Goal: Information Seeking & Learning: Check status

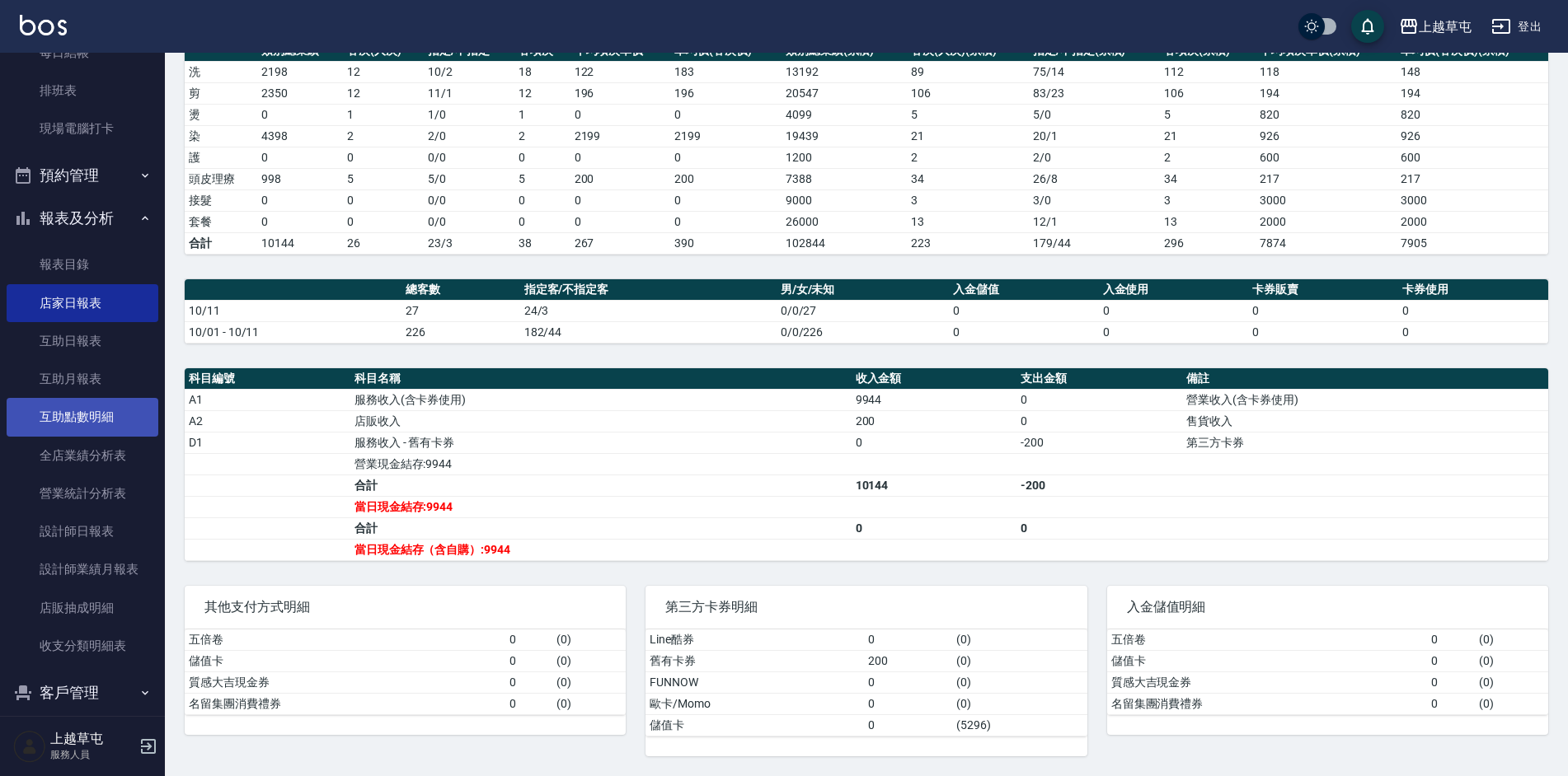
scroll to position [246, 0]
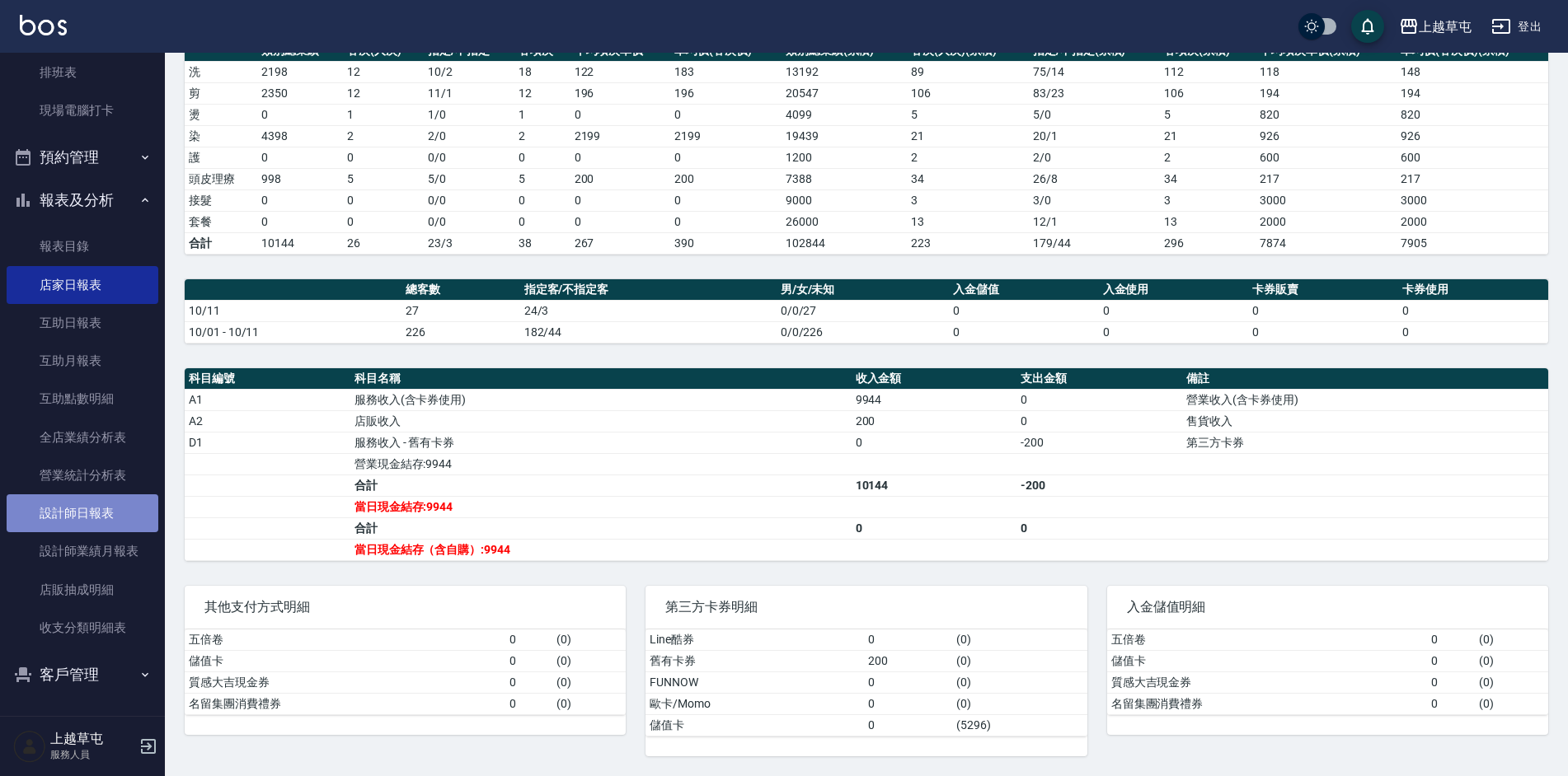
click at [104, 521] on link "設計師日報表" at bounding box center [82, 513] width 152 height 38
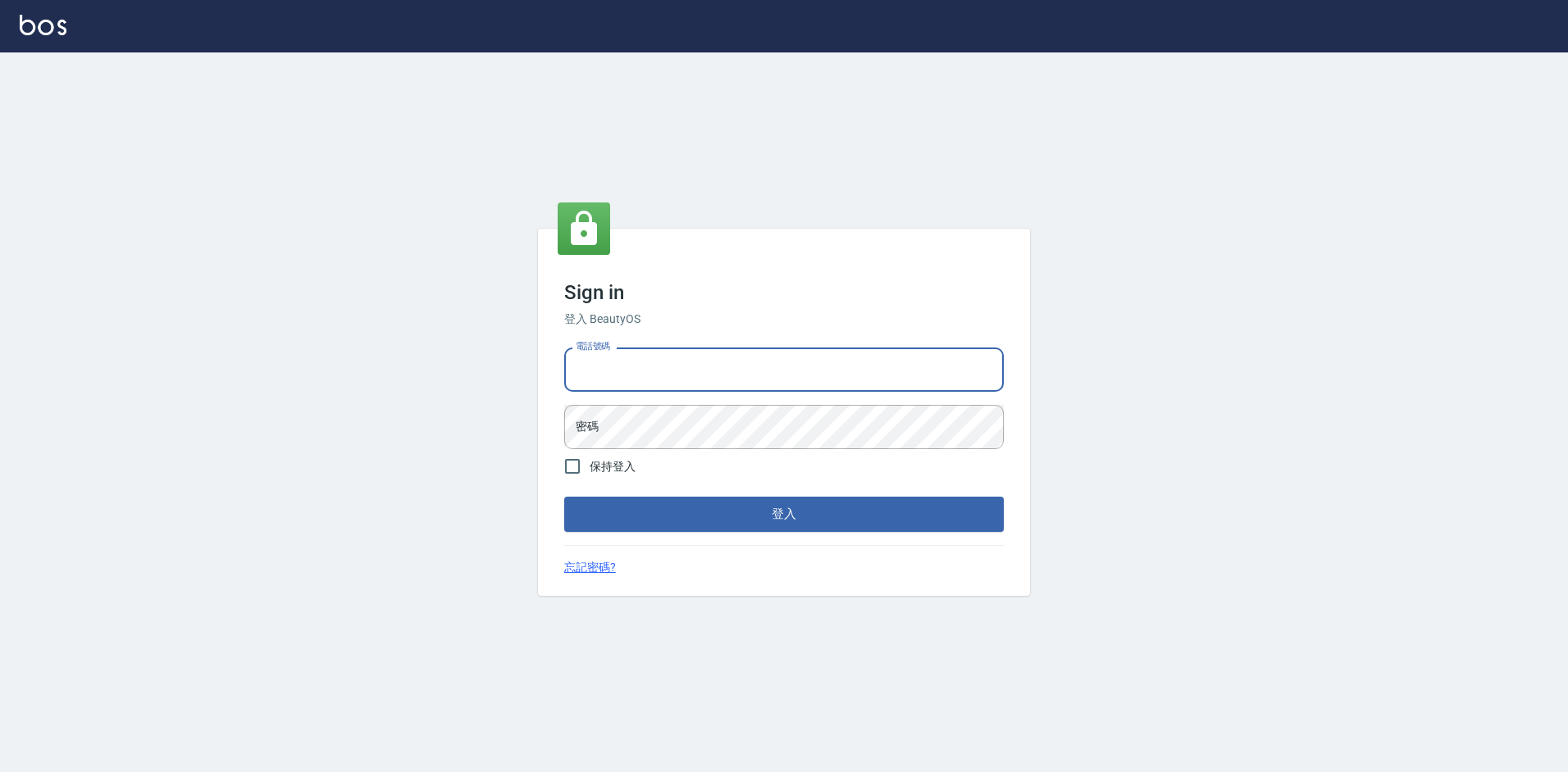
click at [657, 377] on input "電話號碼" at bounding box center [784, 370] width 439 height 44
type input "2380118"
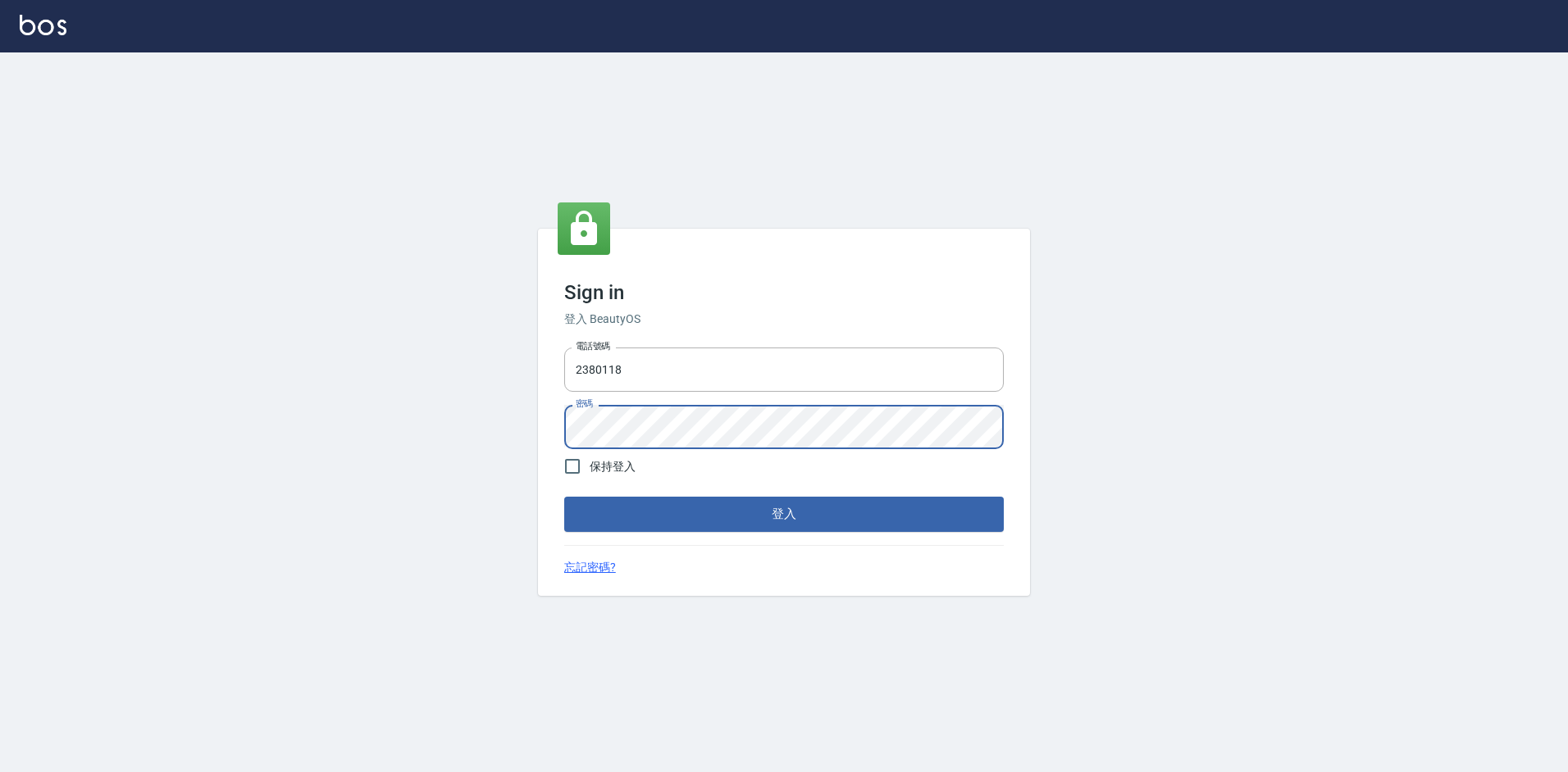
click at [564, 497] on button "登入" at bounding box center [784, 514] width 439 height 35
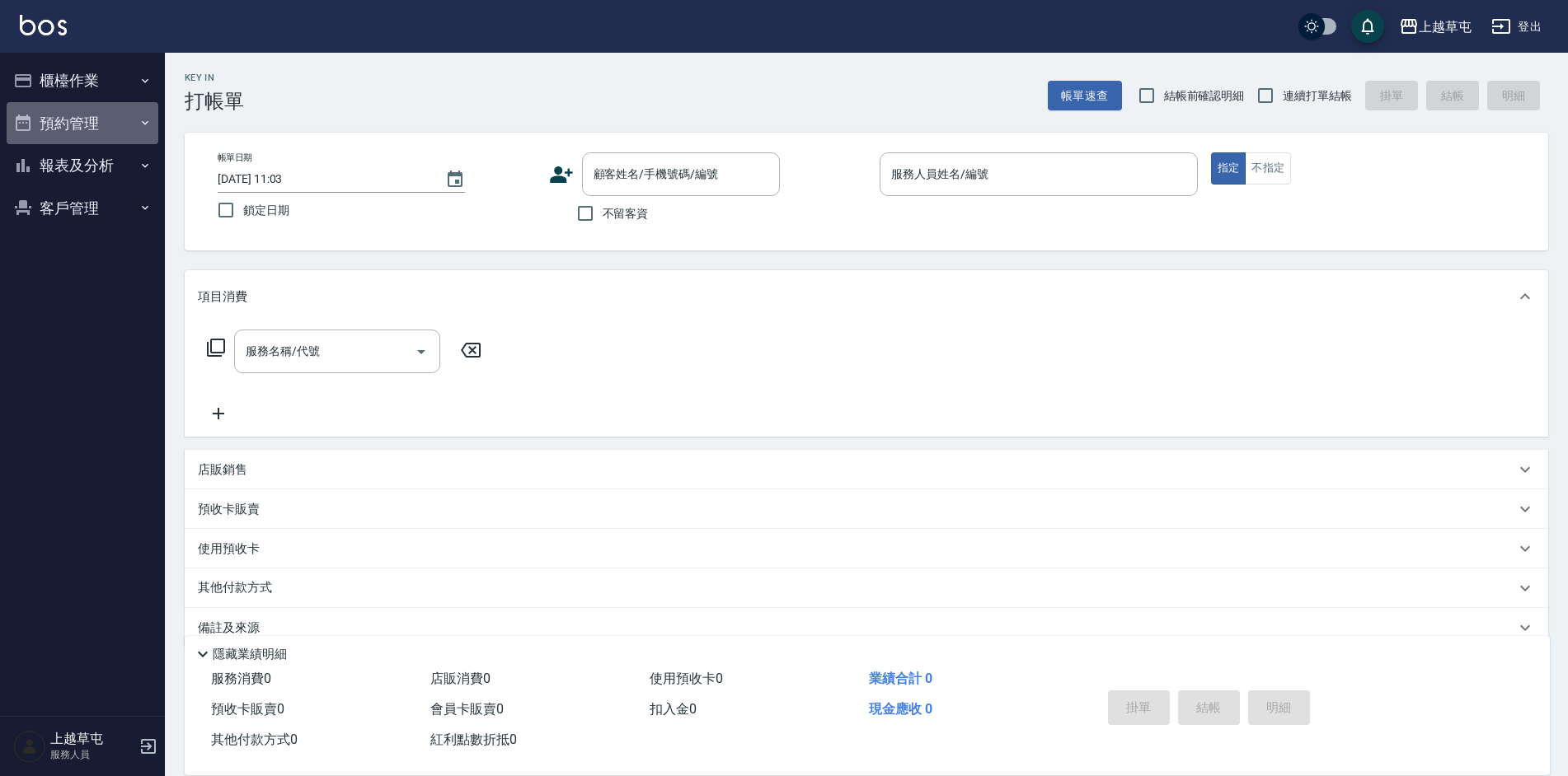
click at [140, 121] on icon "button" at bounding box center [145, 123] width 13 height 13
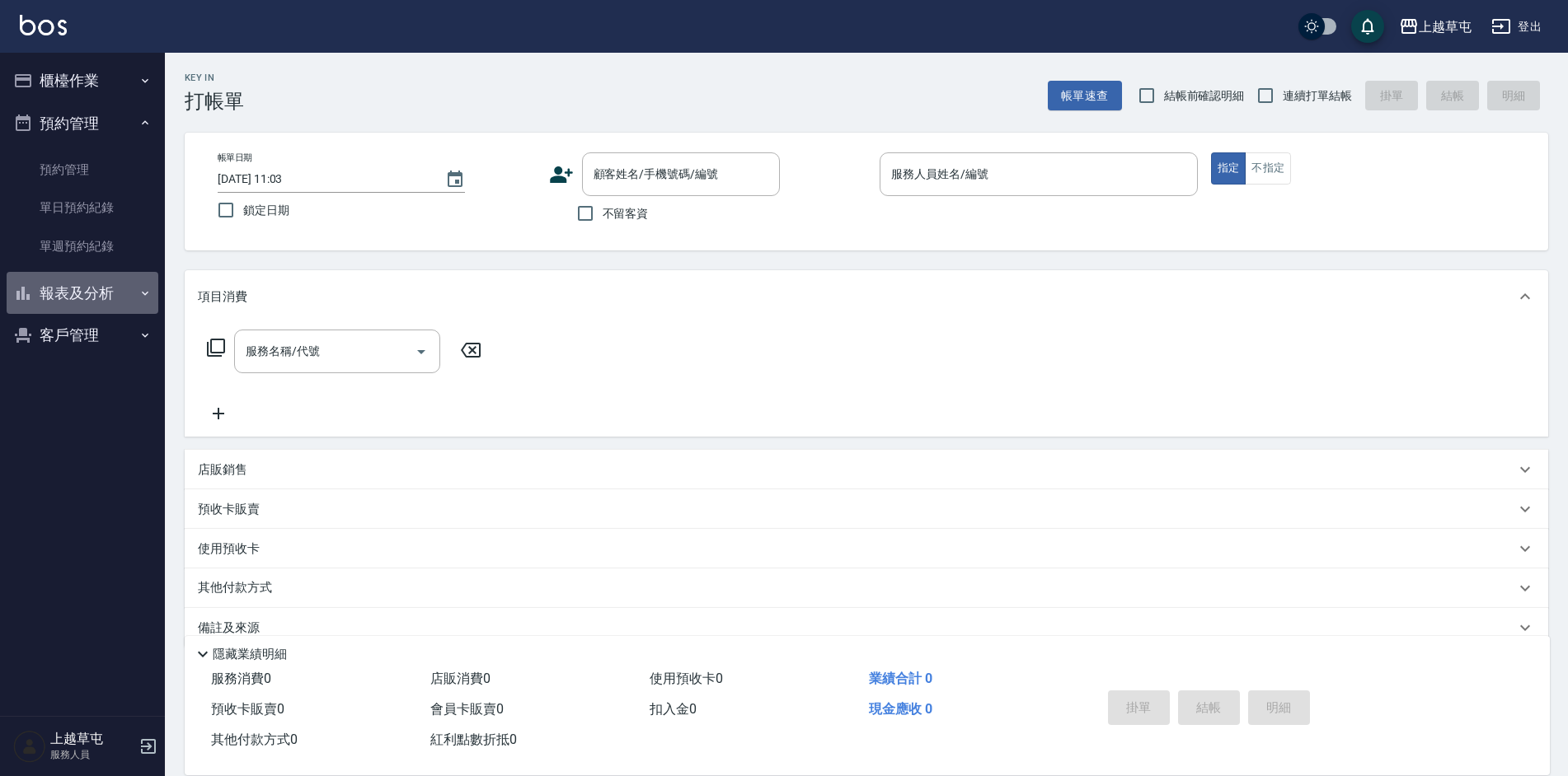
click at [147, 298] on icon "button" at bounding box center [145, 293] width 13 height 13
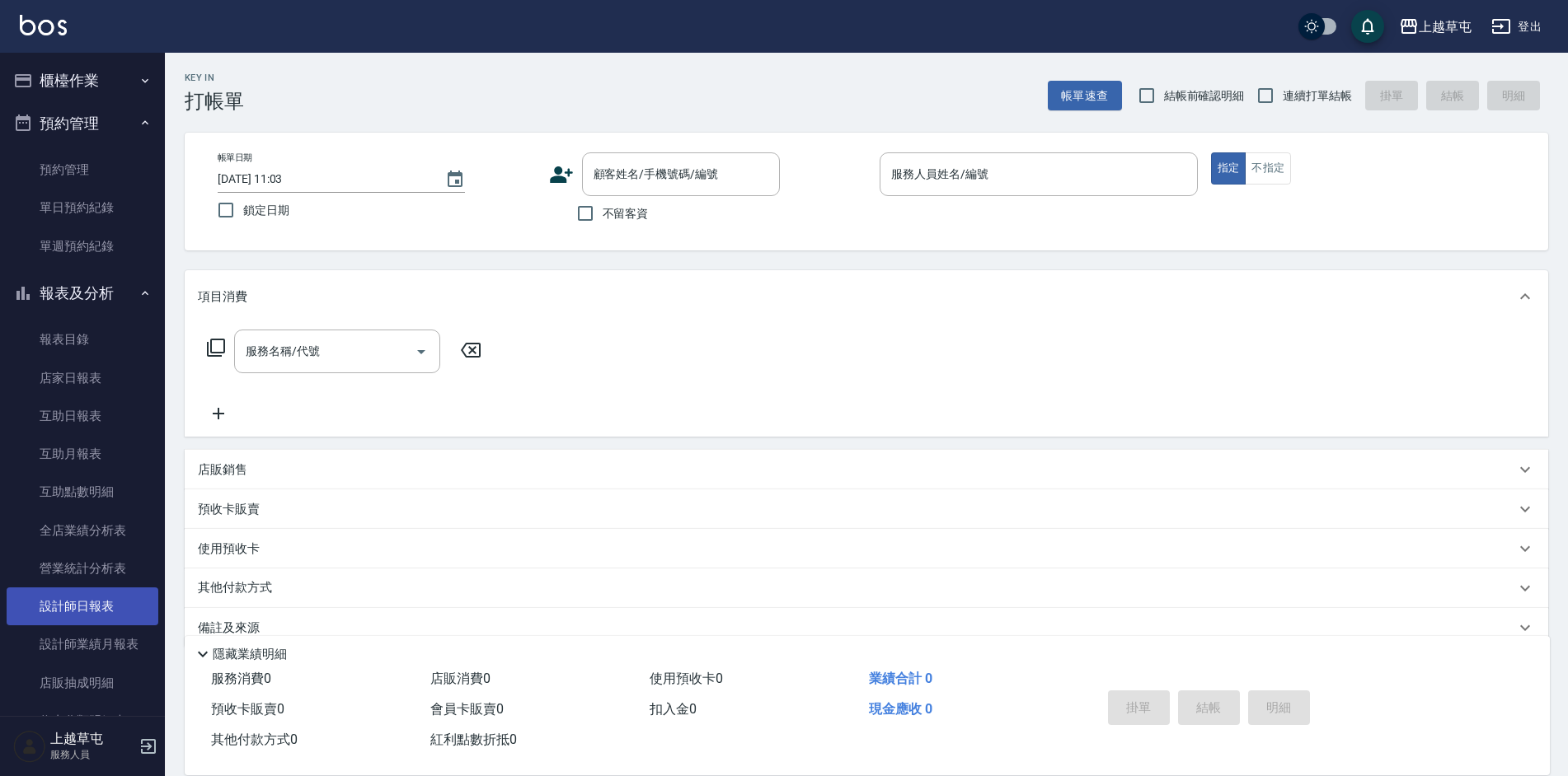
click at [96, 605] on link "設計師日報表" at bounding box center [82, 607] width 152 height 38
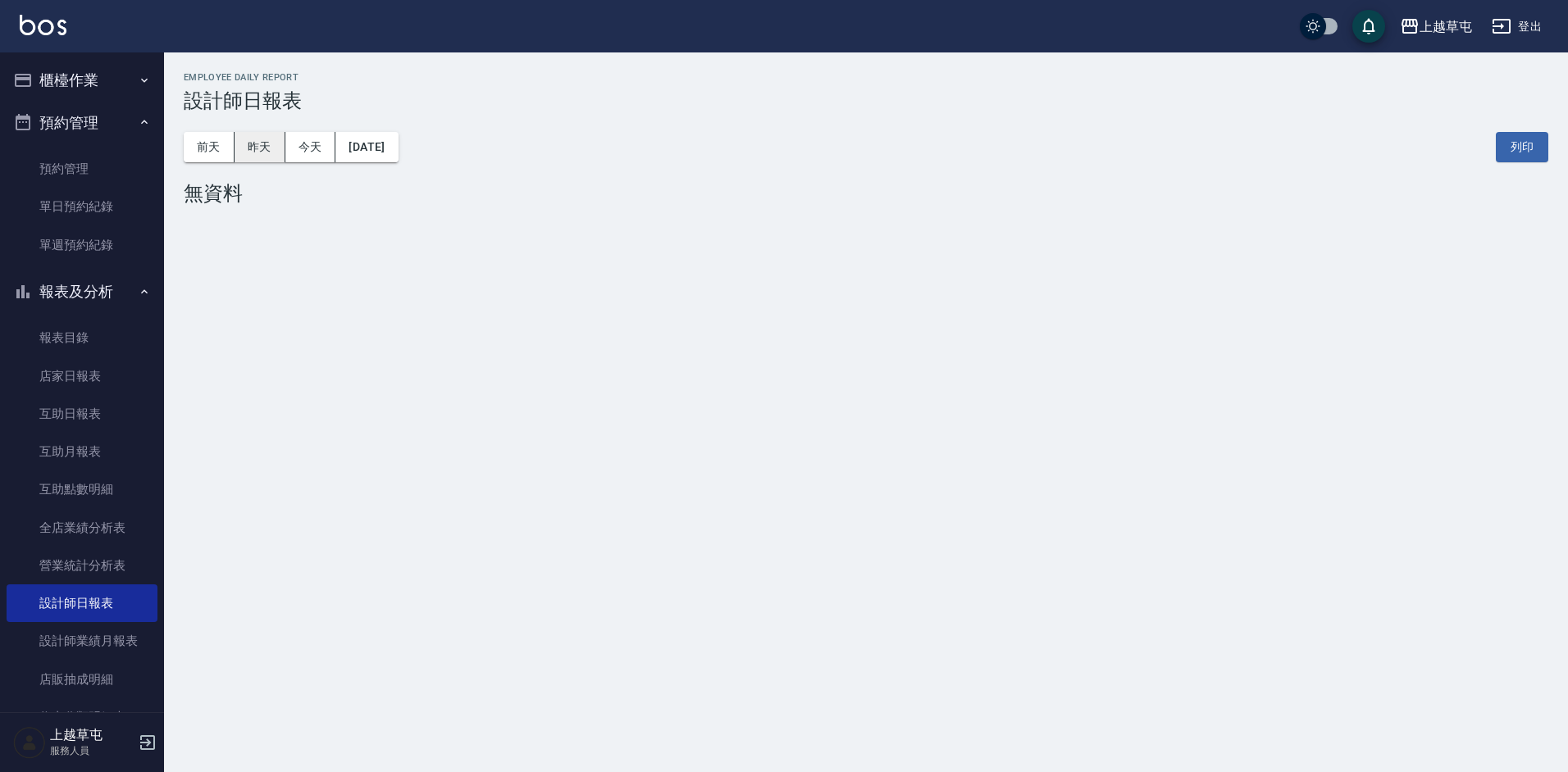
click at [258, 151] on button "昨天" at bounding box center [260, 147] width 51 height 30
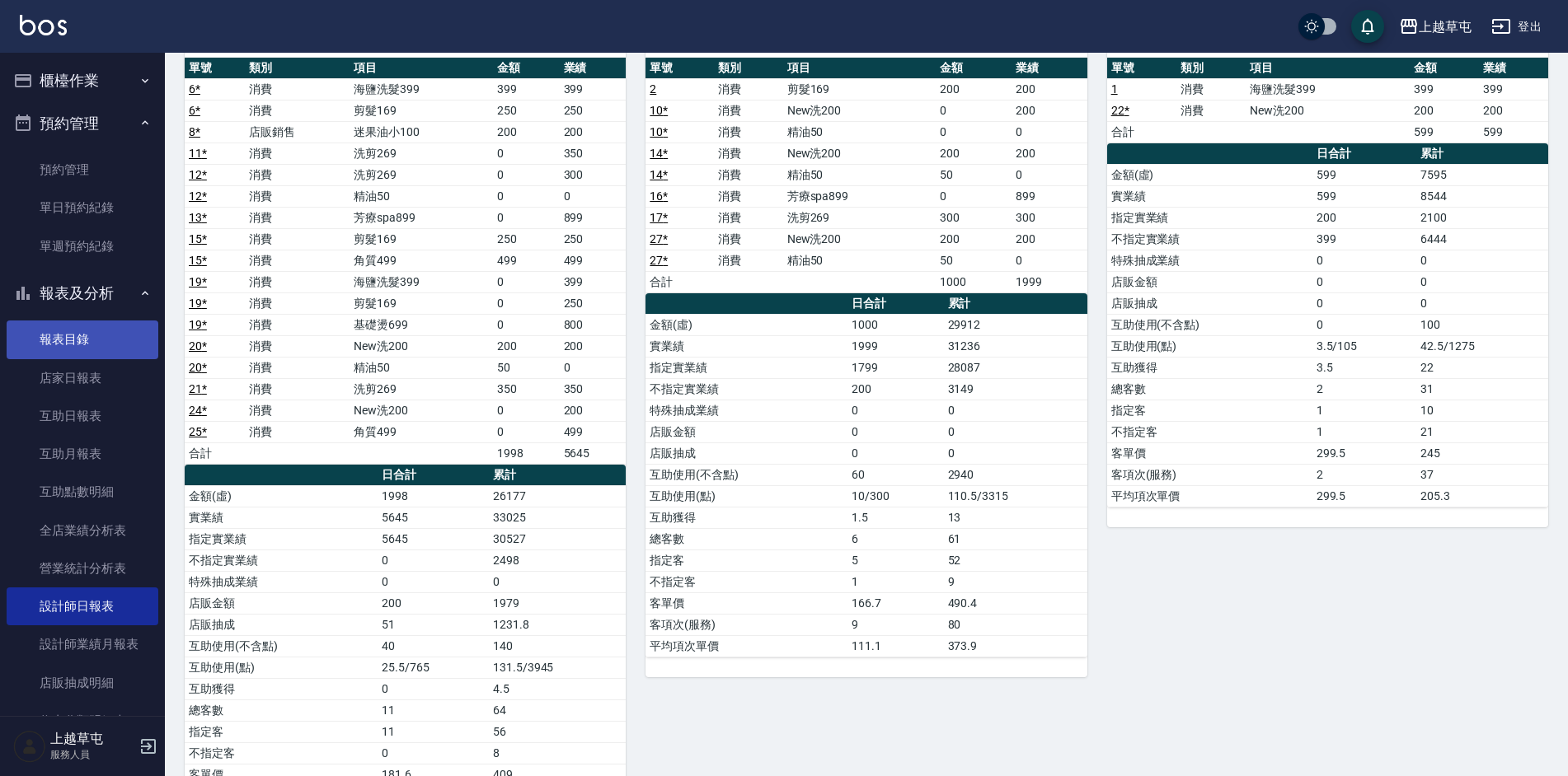
scroll to position [142, 0]
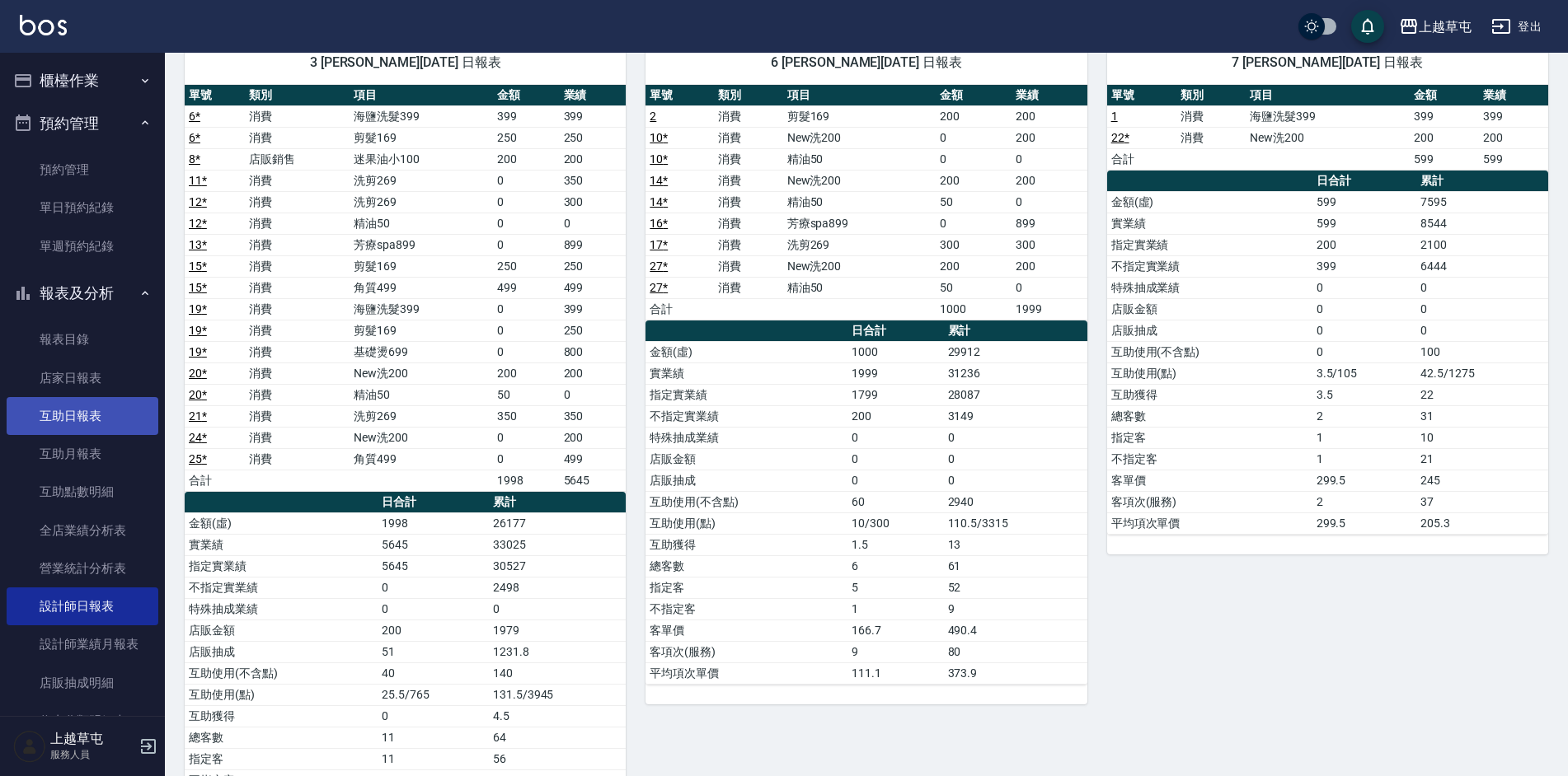
click at [104, 424] on link "互助日報表" at bounding box center [82, 417] width 152 height 38
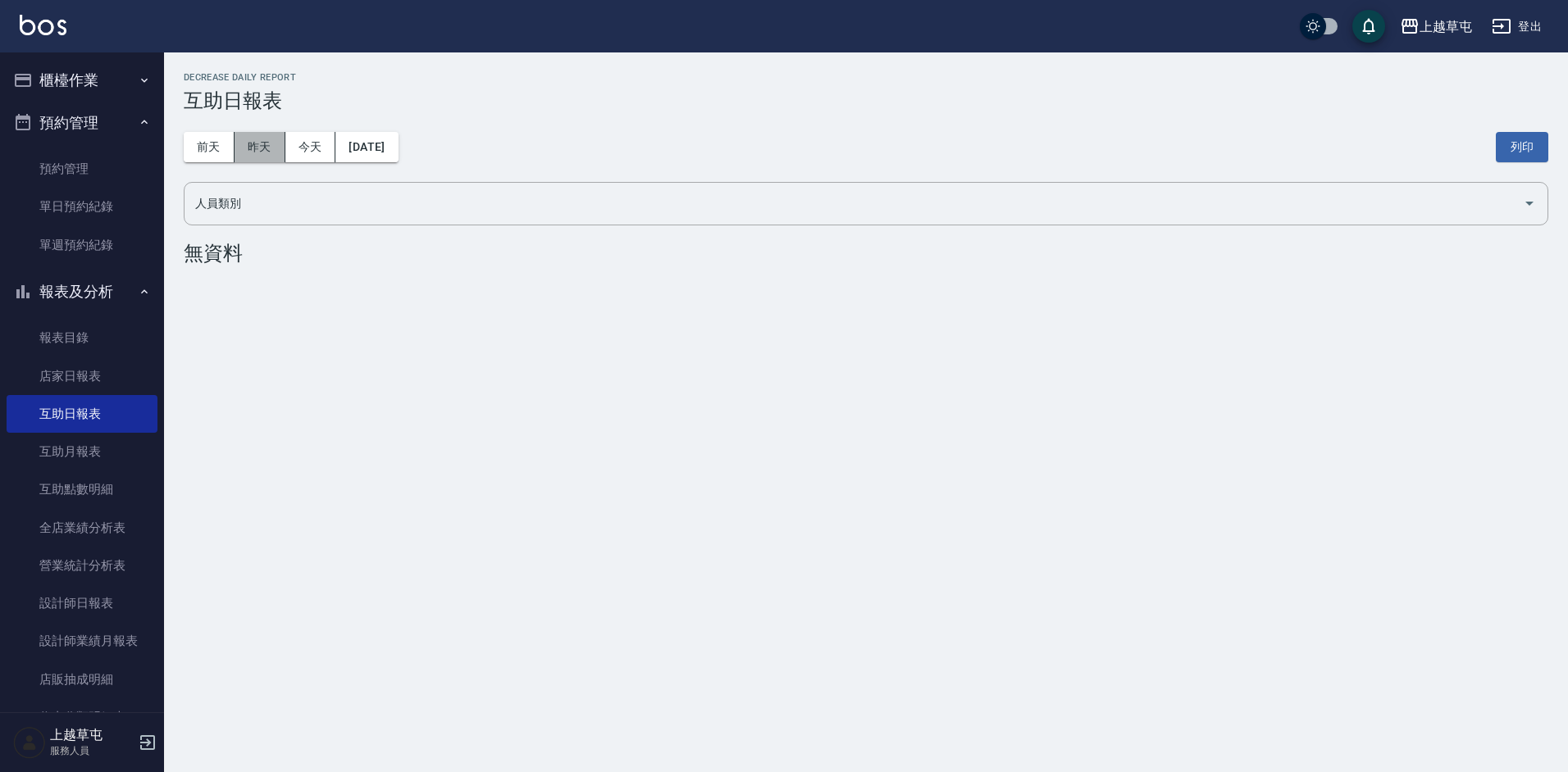
click at [270, 143] on button "昨天" at bounding box center [260, 147] width 51 height 30
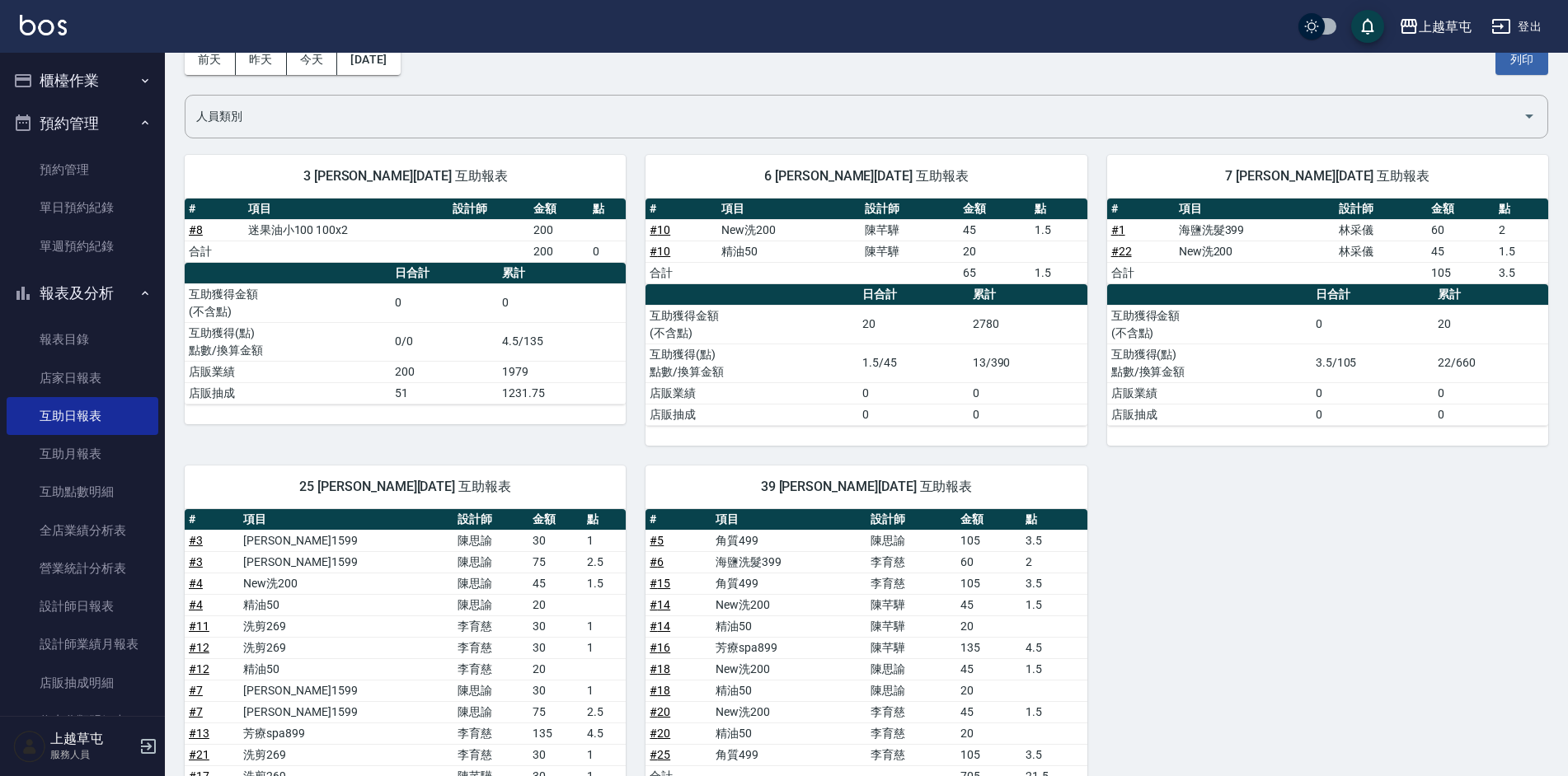
scroll to position [83, 0]
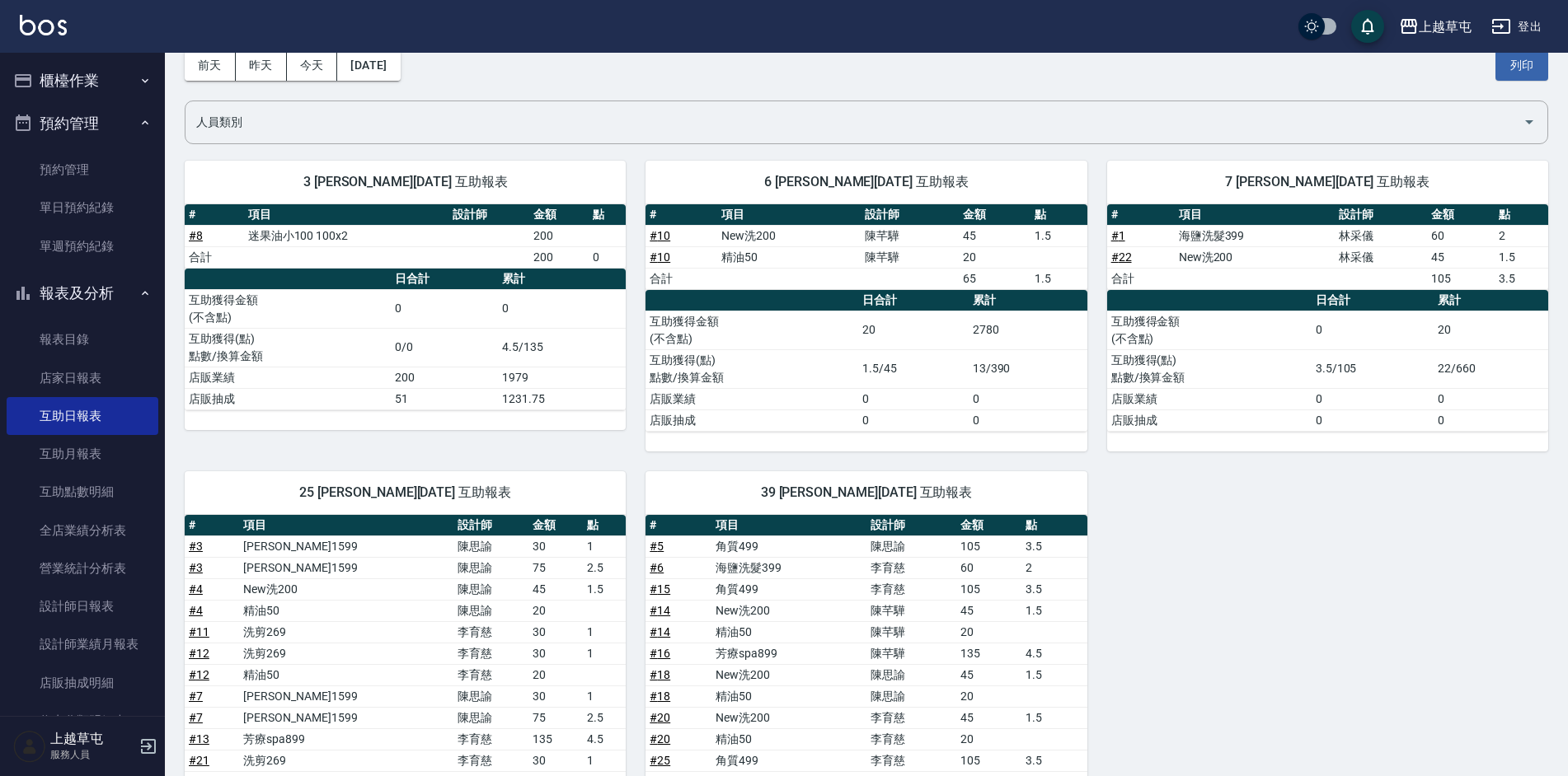
click at [79, 317] on ul "報表目錄 店家日報表 互助日報表 互助月報表 互助點數明細 全店業績分析表 營業統計分析表 設計師日報表 設計師業績月報表 店販抽成明細 收支分類明細表" at bounding box center [82, 530] width 152 height 432
click at [113, 600] on link "設計師日報表" at bounding box center [82, 607] width 152 height 38
